Goal: Find specific page/section: Find specific page/section

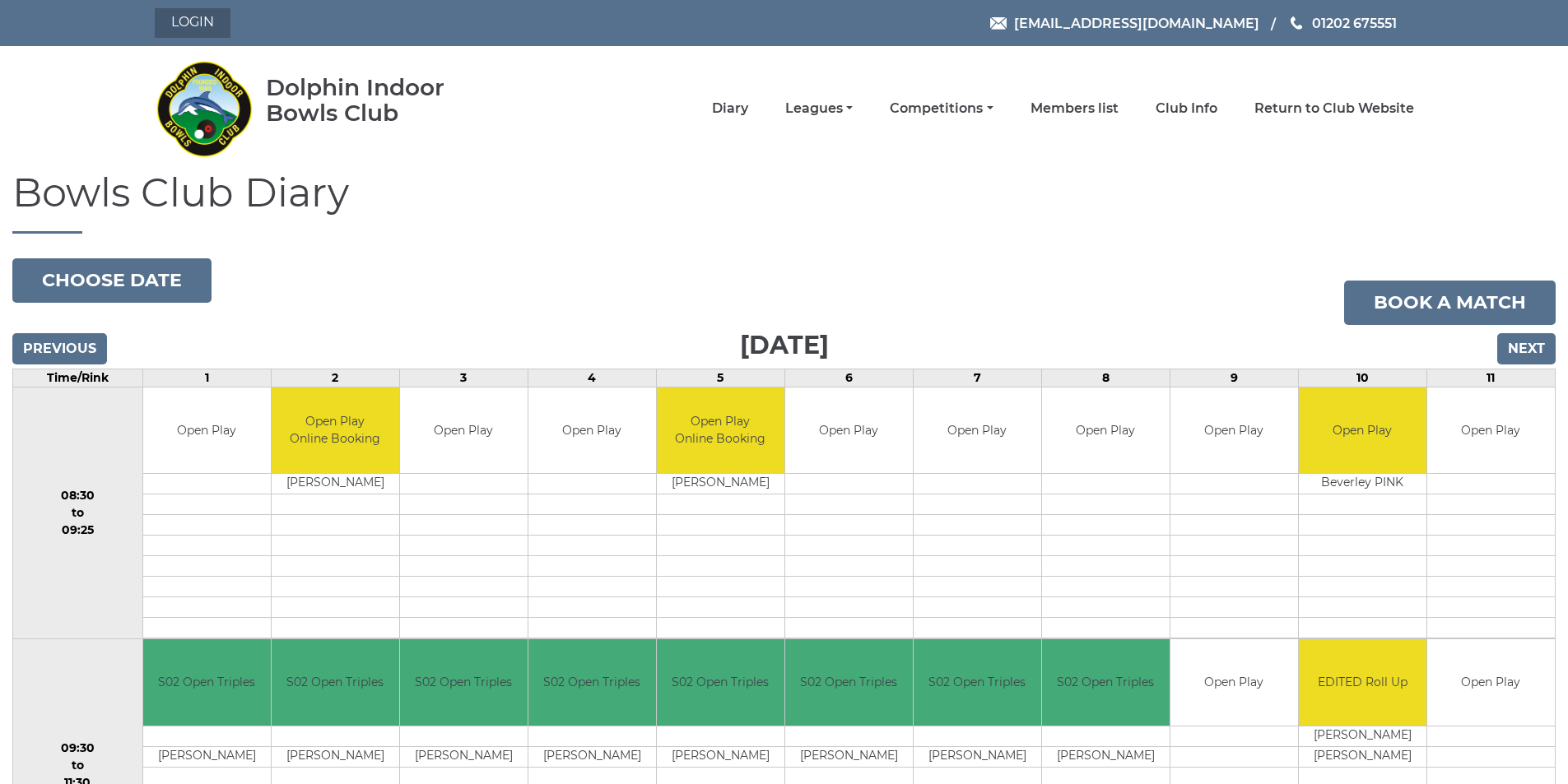
click at [206, 17] on link "Login" at bounding box center [192, 23] width 76 height 30
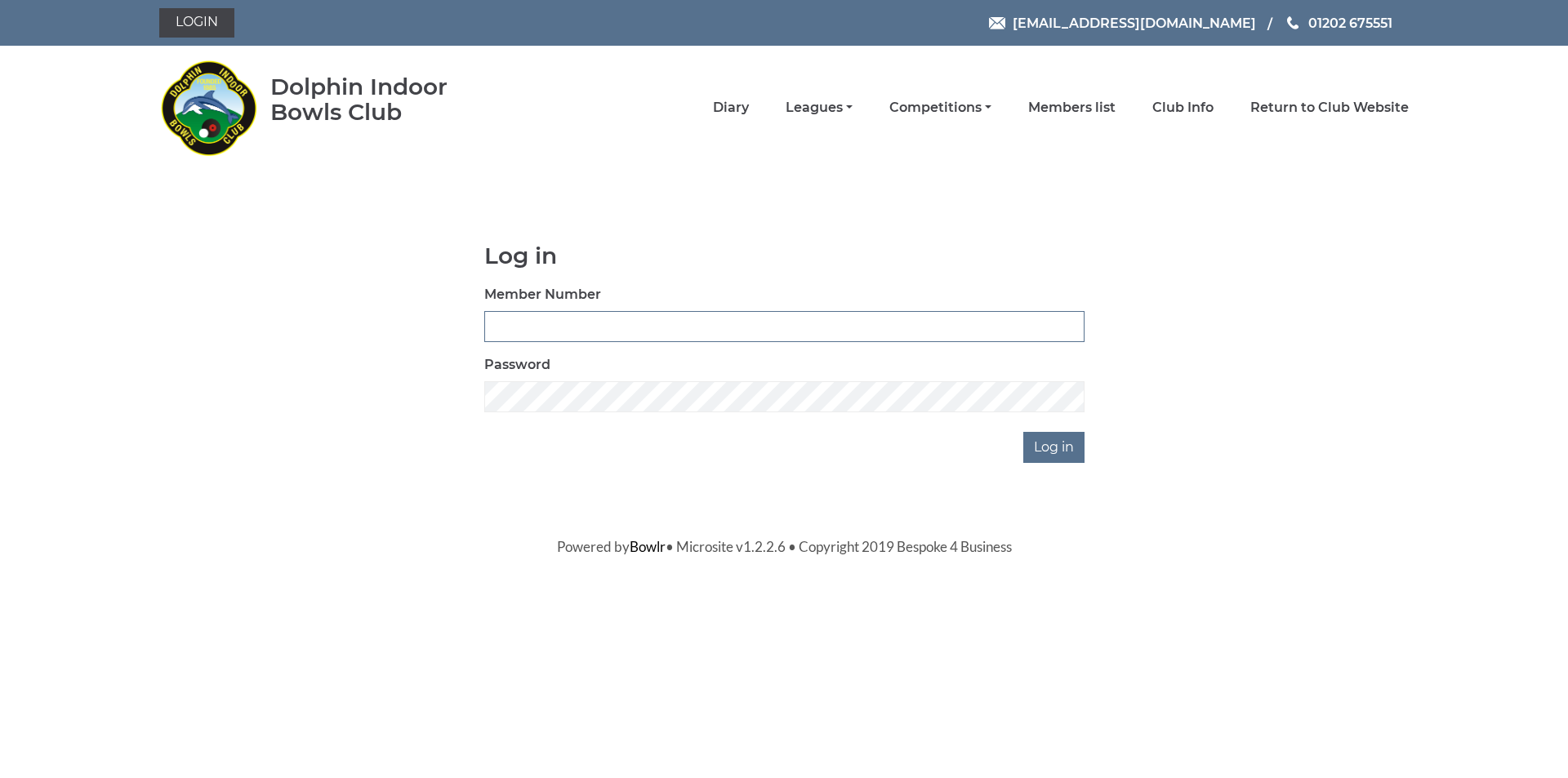
click at [619, 326] on input "Member Number" at bounding box center [784, 326] width 600 height 31
click at [531, 318] on input "Member Number" at bounding box center [784, 326] width 600 height 31
type input "3873"
click at [1049, 448] on input "Log in" at bounding box center [1054, 447] width 61 height 31
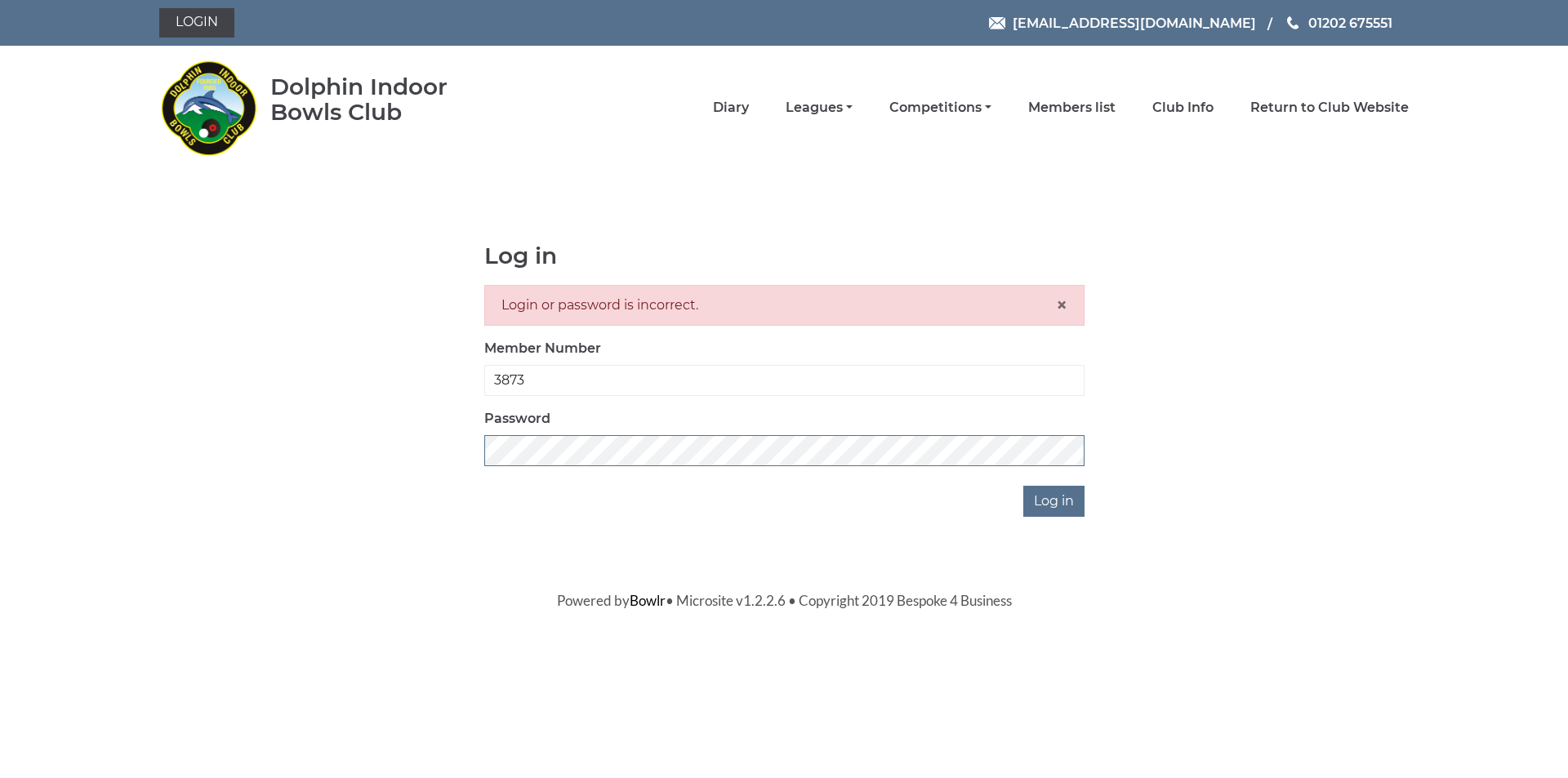
click at [338, 448] on div "Log in Login or password is incorrect. × Member Number 3873 Password Log in" at bounding box center [784, 379] width 1250 height 273
click at [1054, 498] on input "Log in" at bounding box center [1054, 501] width 61 height 31
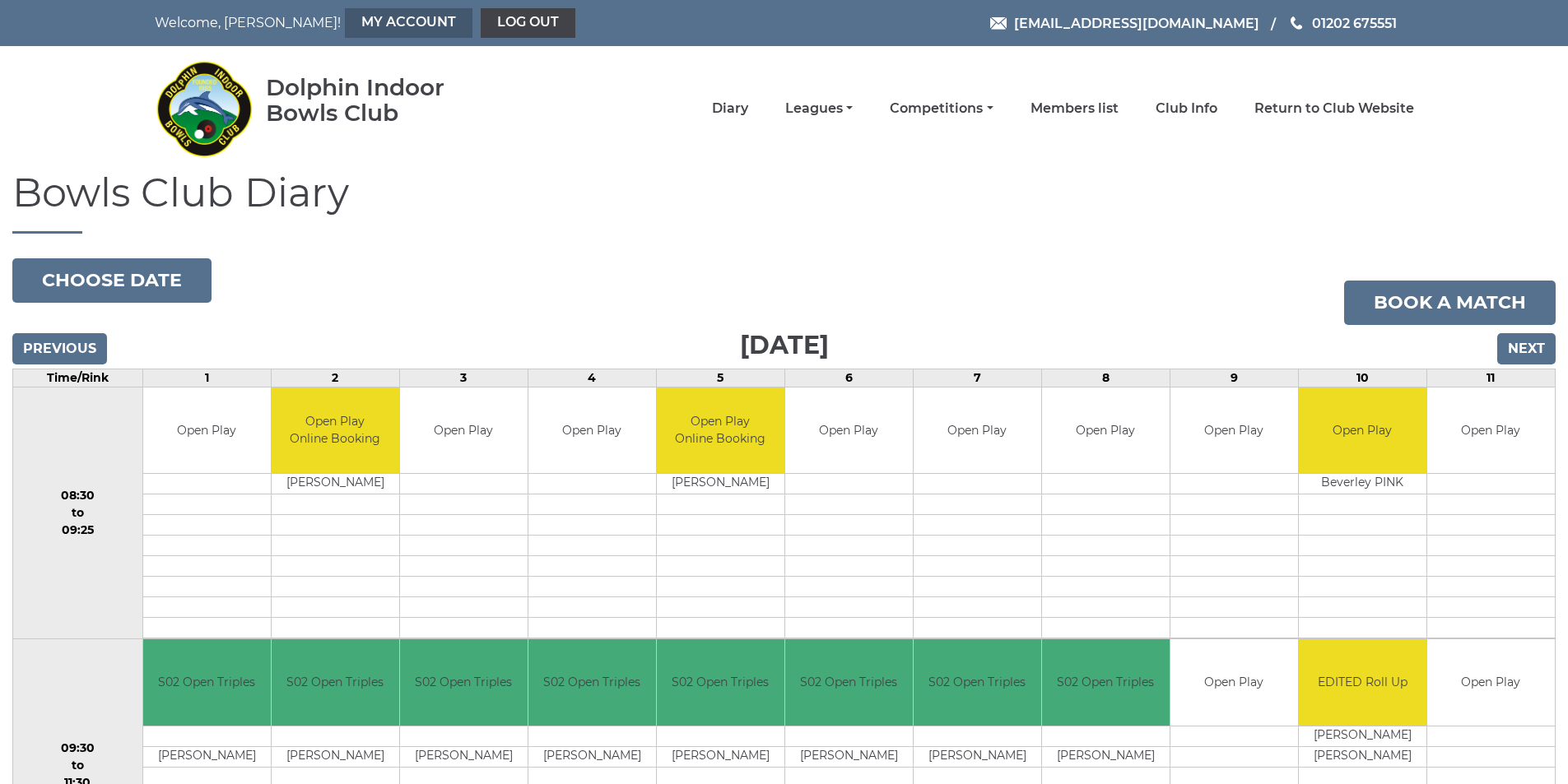
click at [356, 21] on link "My Account" at bounding box center [409, 23] width 128 height 30
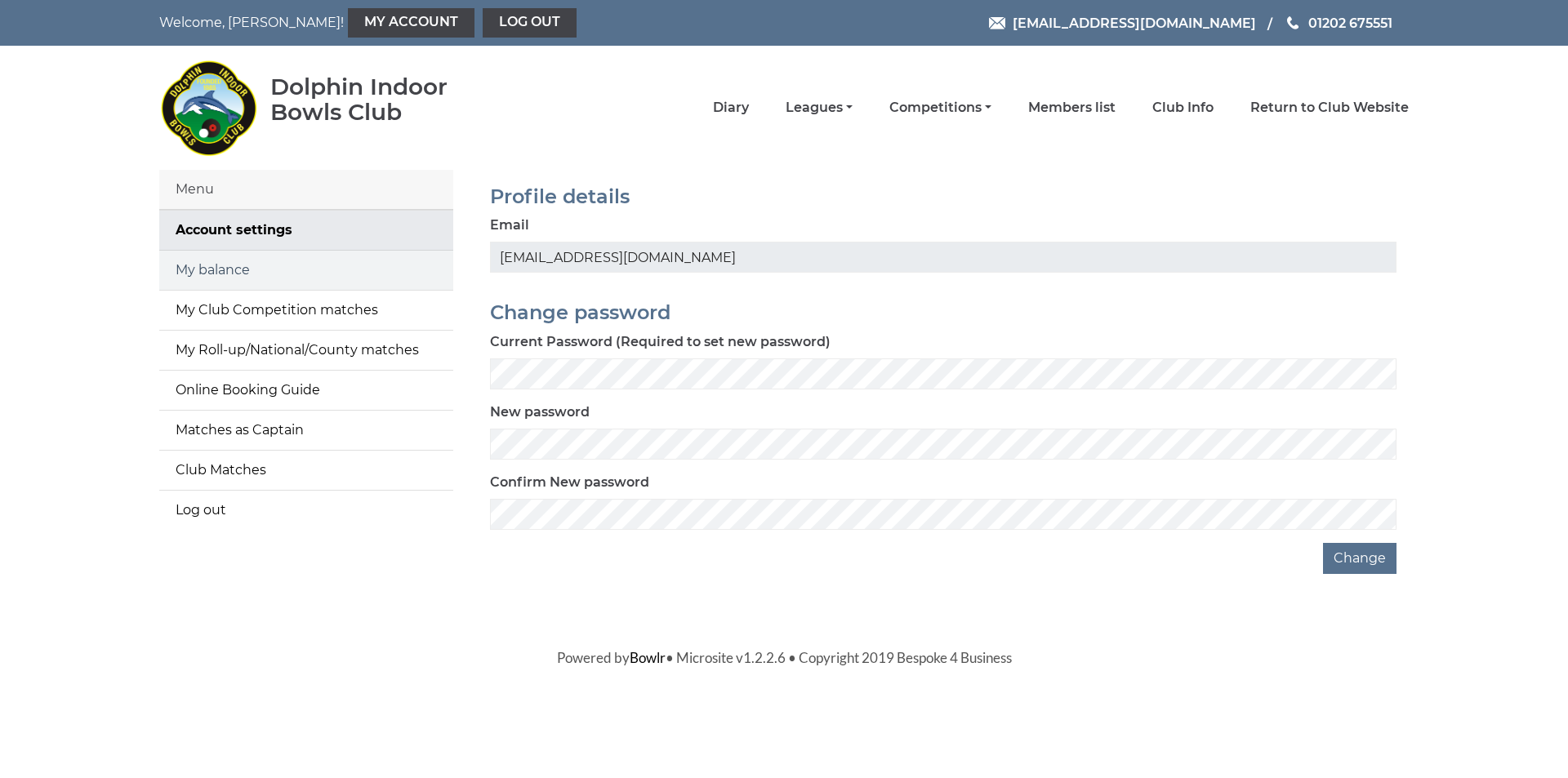
click at [228, 267] on link "My balance" at bounding box center [306, 270] width 294 height 39
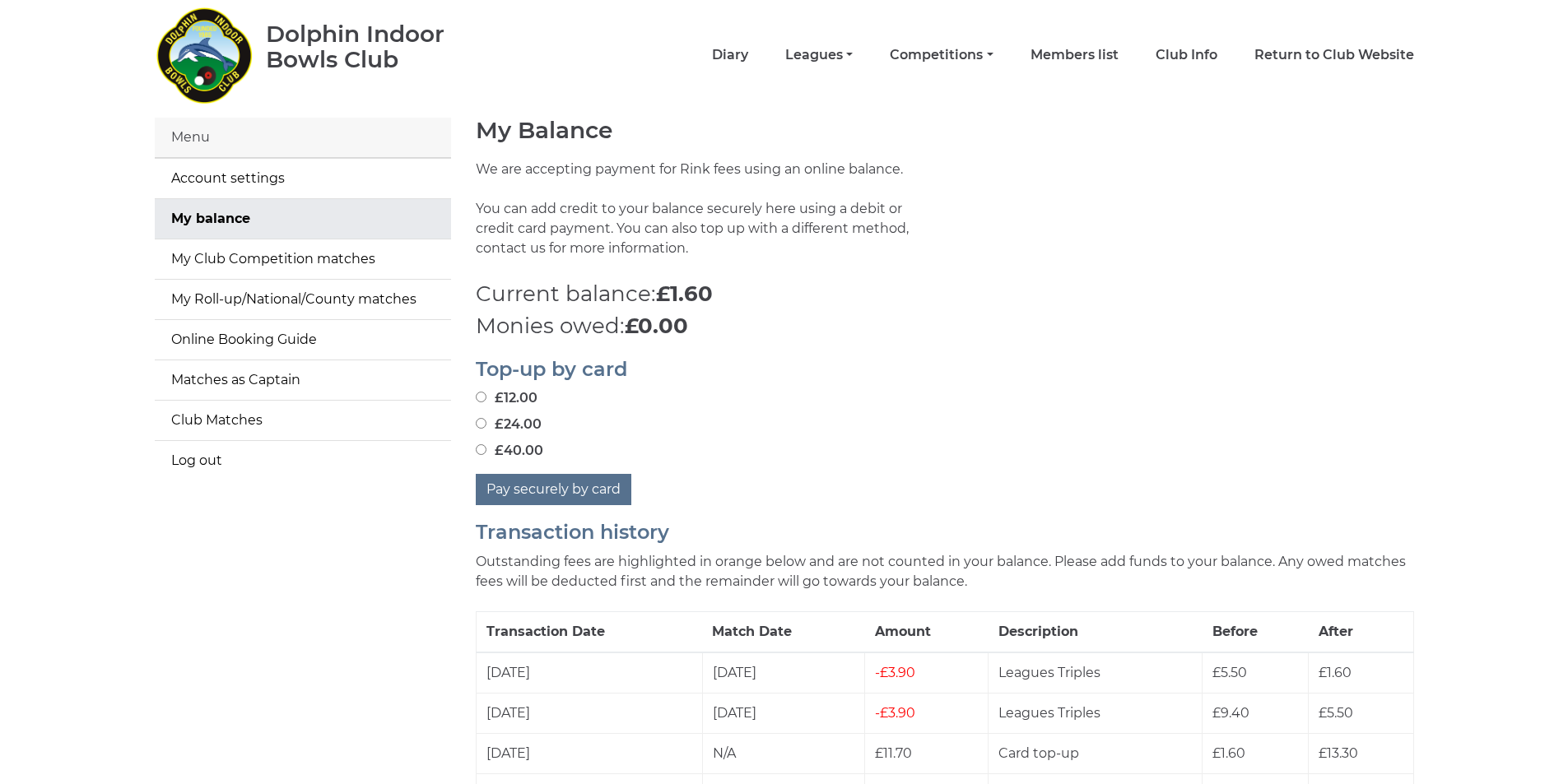
scroll to position [82, 0]
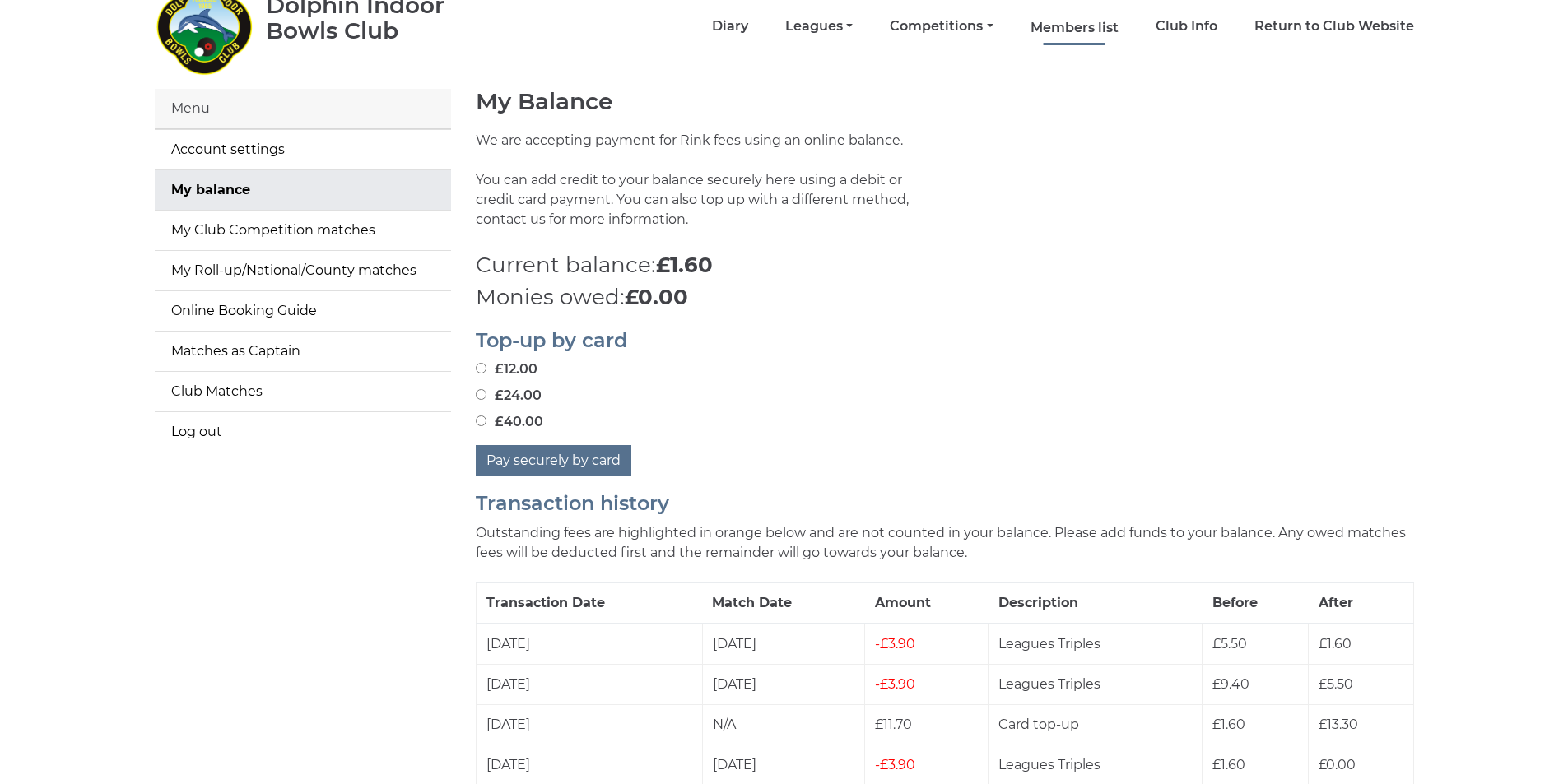
click at [1076, 26] on link "Members list" at bounding box center [1075, 27] width 88 height 18
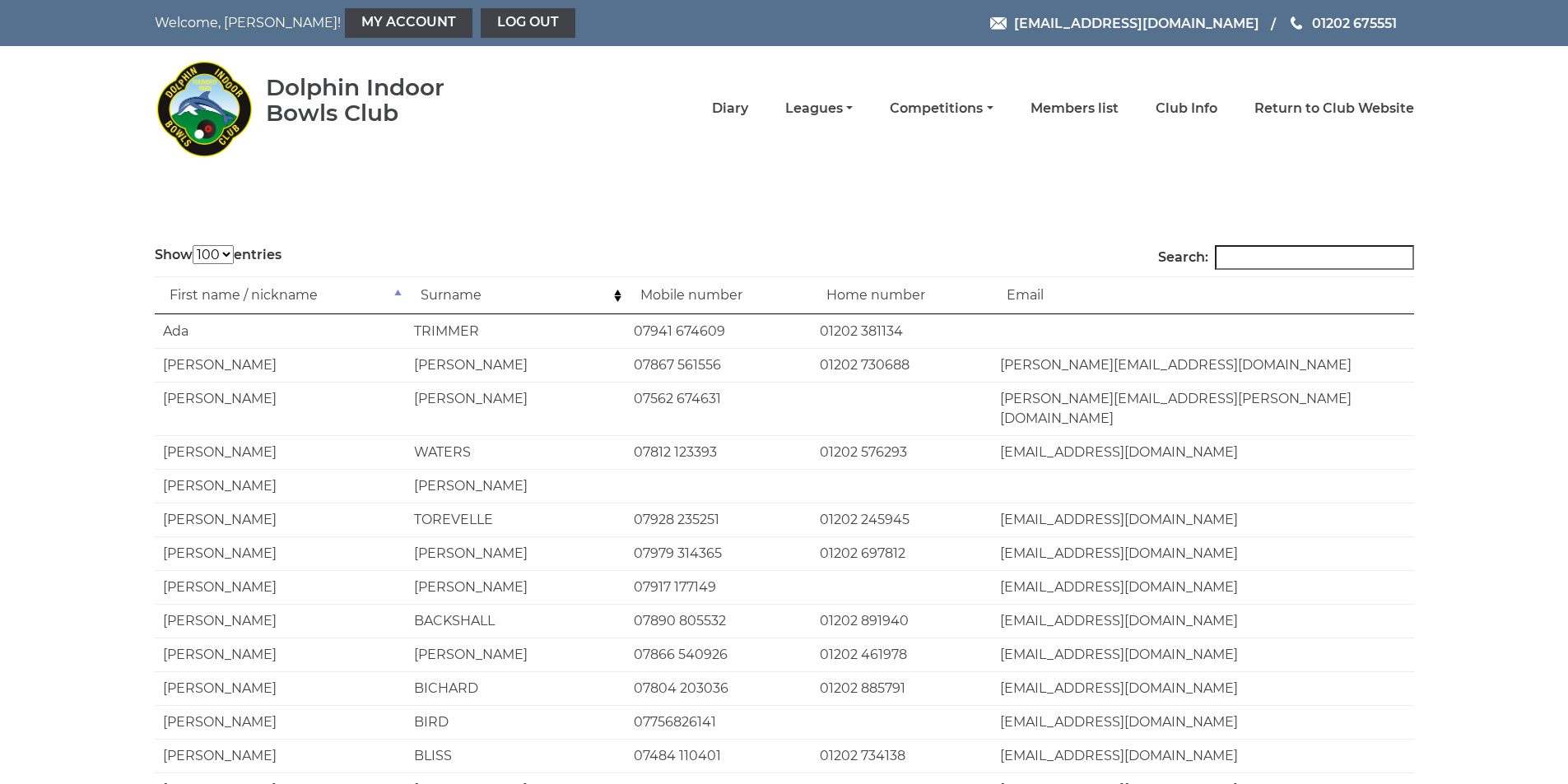
select select "100"
click at [1272, 262] on input "Search:" at bounding box center [1314, 257] width 199 height 25
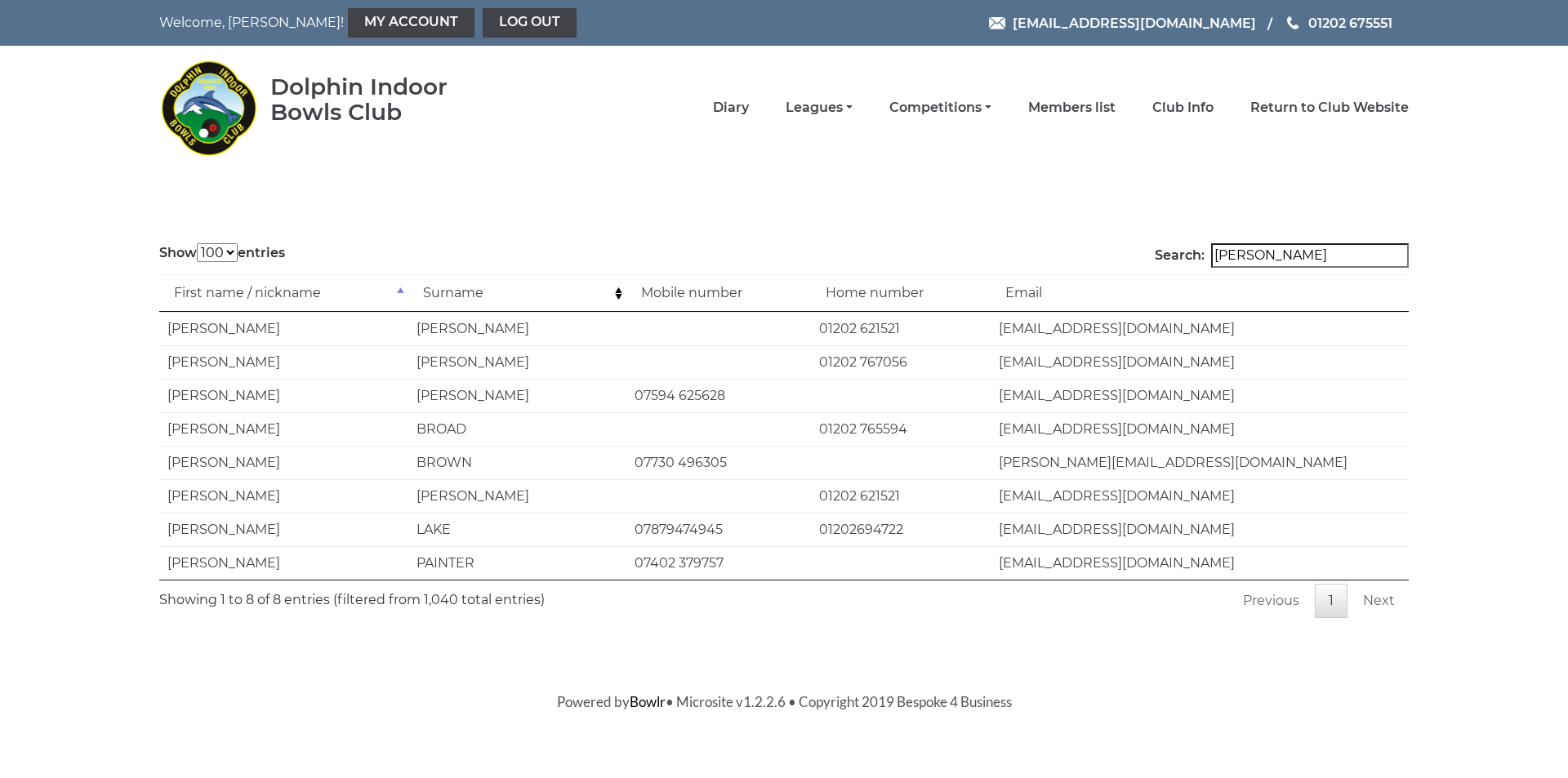
type input "trevor"
